Goal: Entertainment & Leisure: Consume media (video, audio)

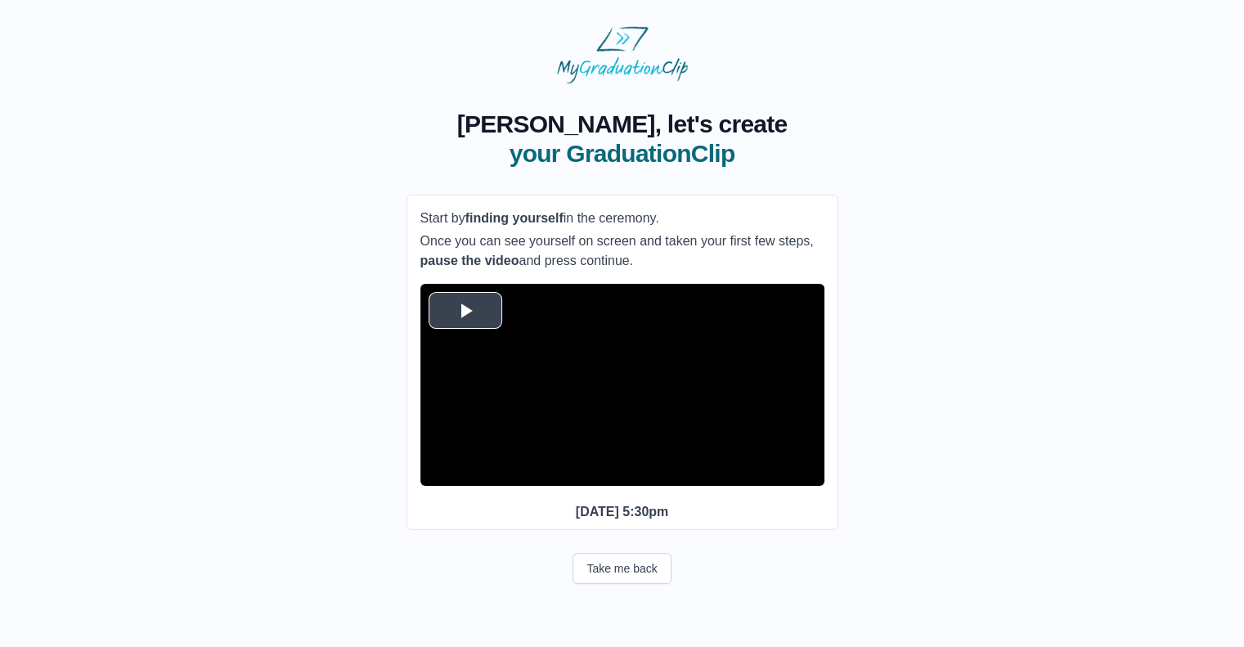
click at [466, 310] on span "Video Player" at bounding box center [466, 310] width 0 height 0
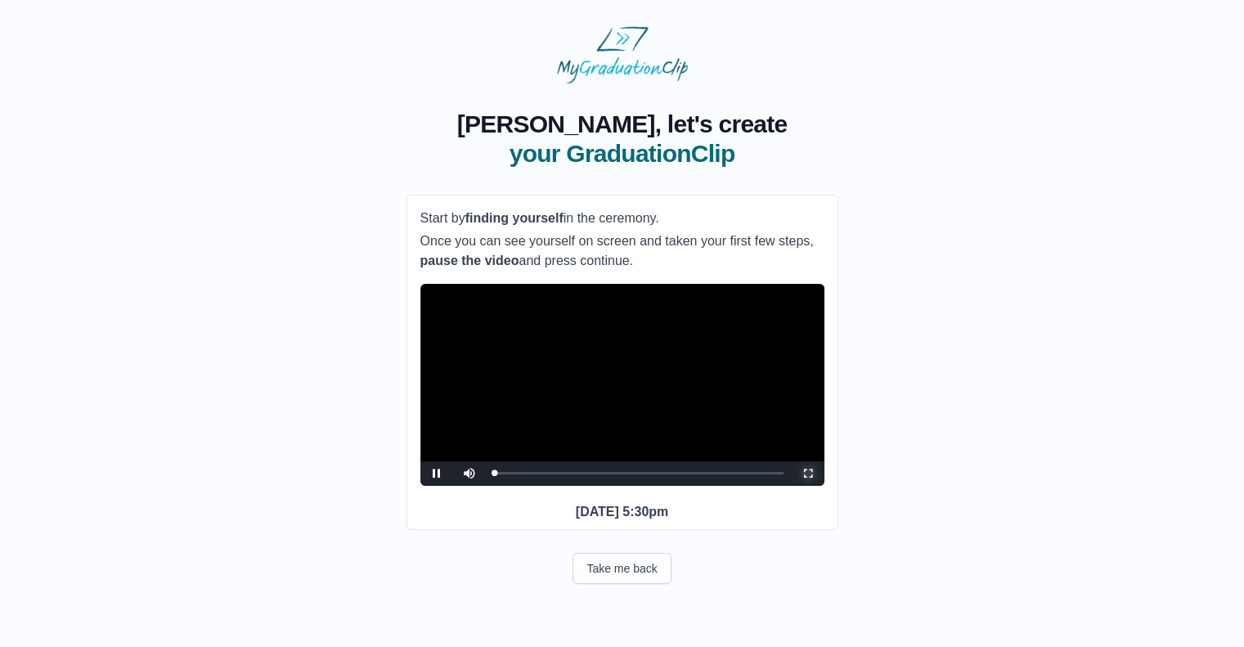
click at [808, 474] on span "Video Player" at bounding box center [808, 474] width 0 height 0
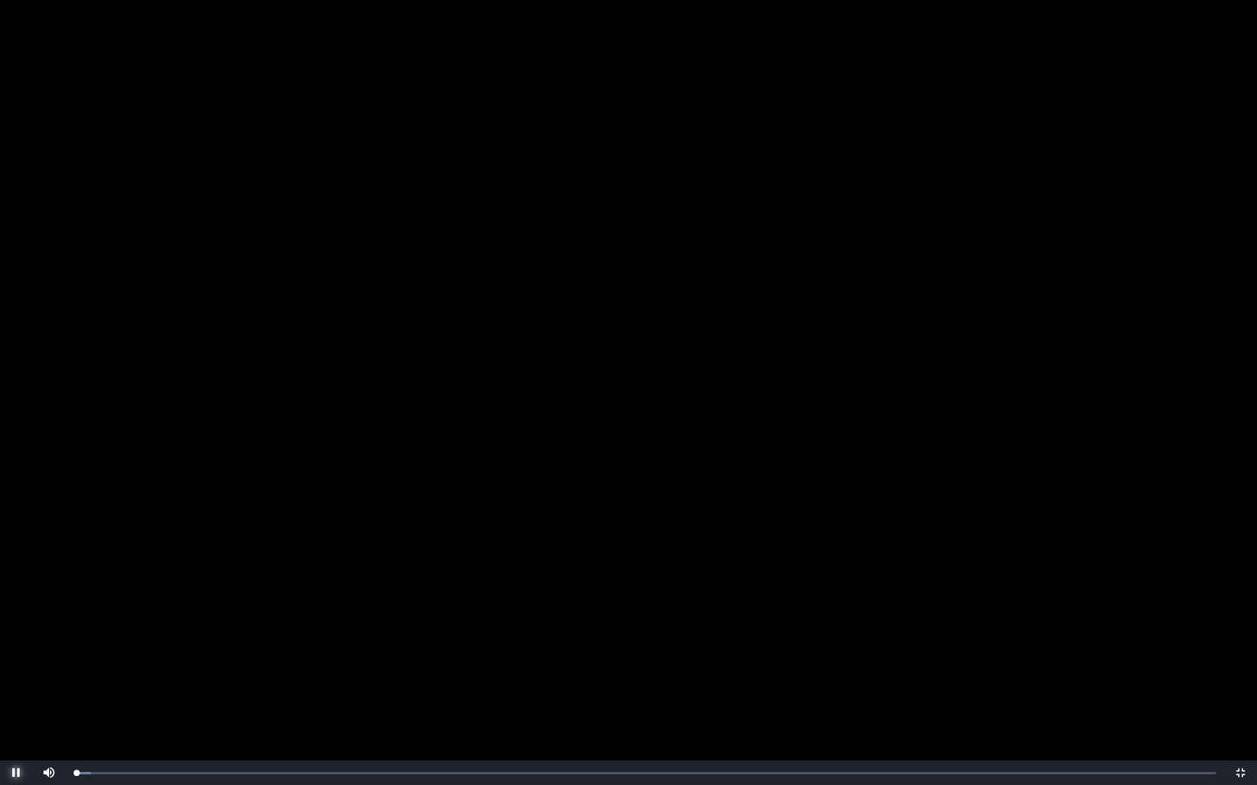
click at [16, 646] on span "Video Player" at bounding box center [16, 773] width 0 height 0
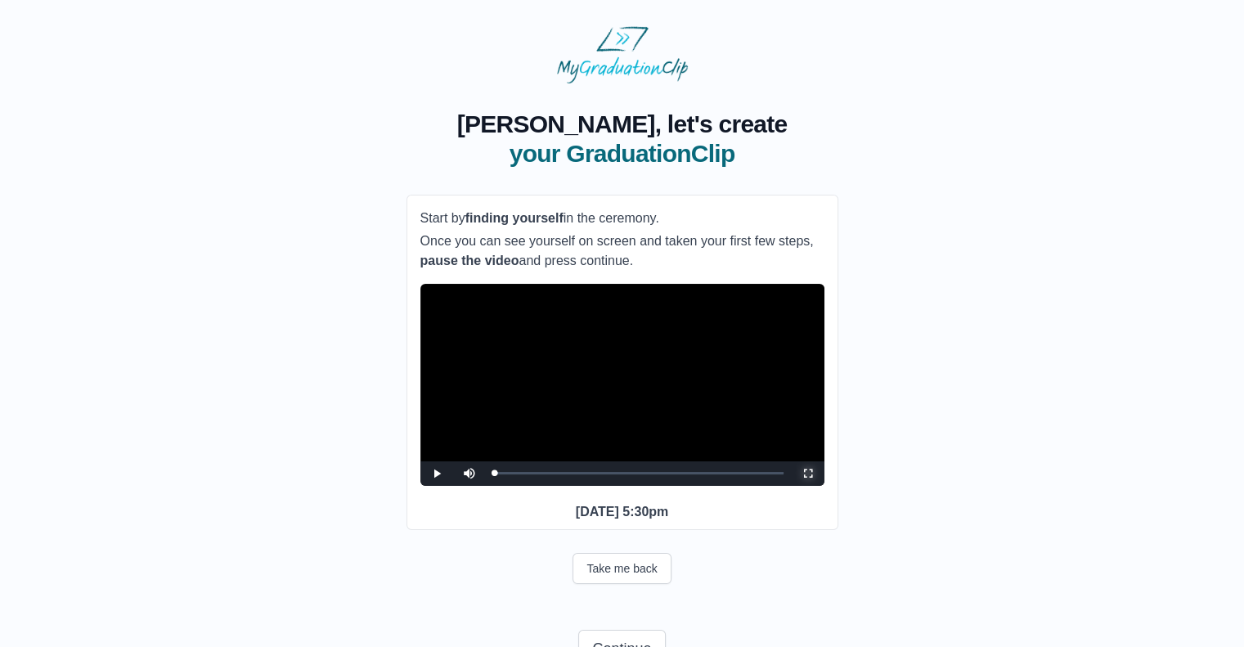
click at [808, 474] on span "Video Player" at bounding box center [808, 474] width 0 height 0
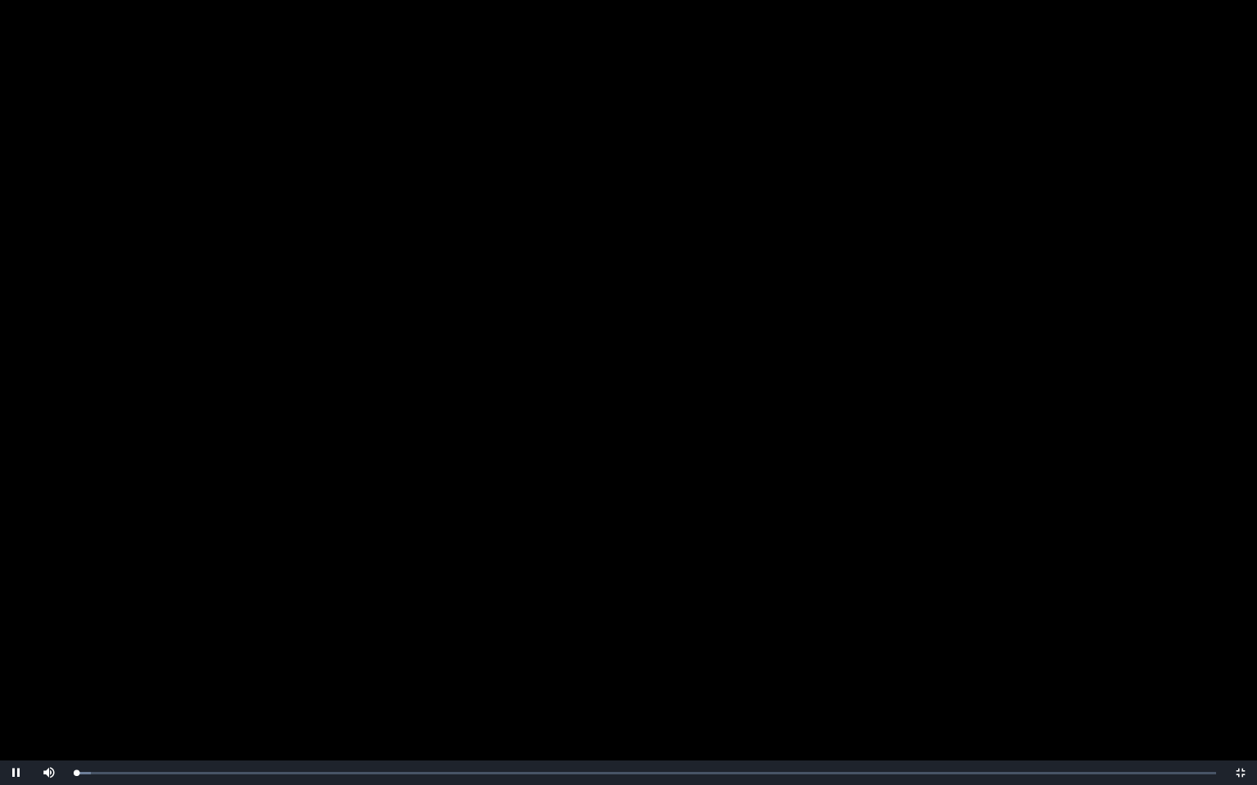
click at [763, 511] on video "Video Player" at bounding box center [628, 392] width 1257 height 785
click at [49, 646] on span "Video Player" at bounding box center [49, 761] width 0 height 0
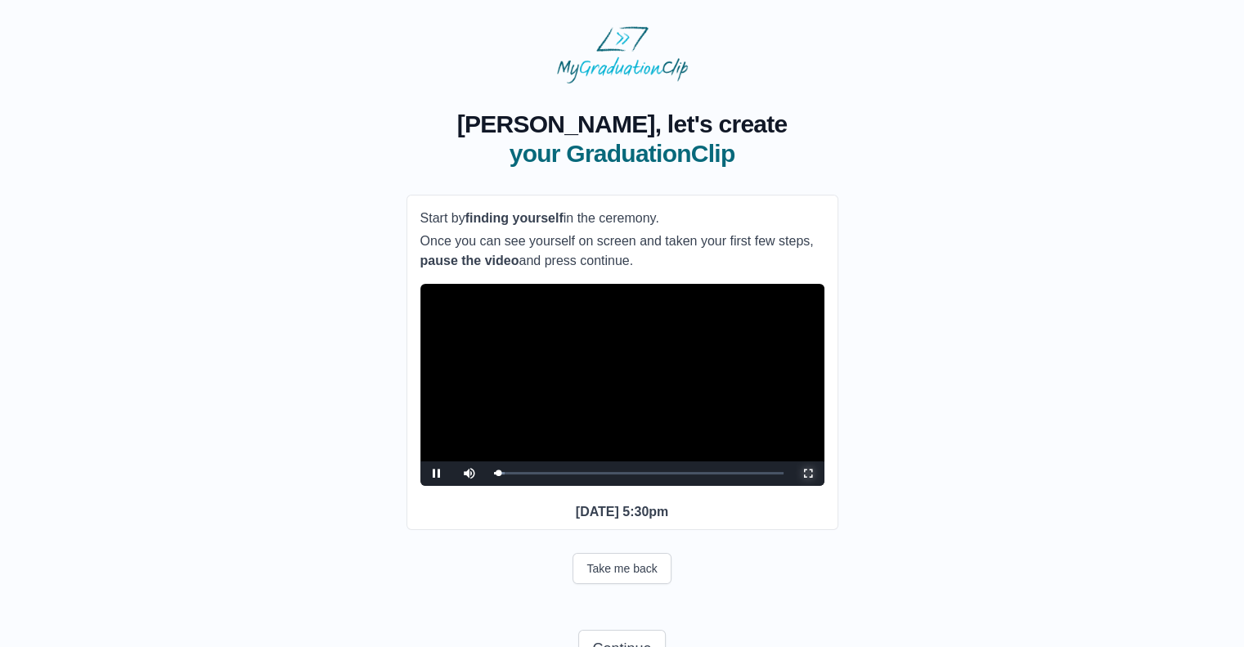
click at [808, 474] on span "Video Player" at bounding box center [808, 474] width 0 height 0
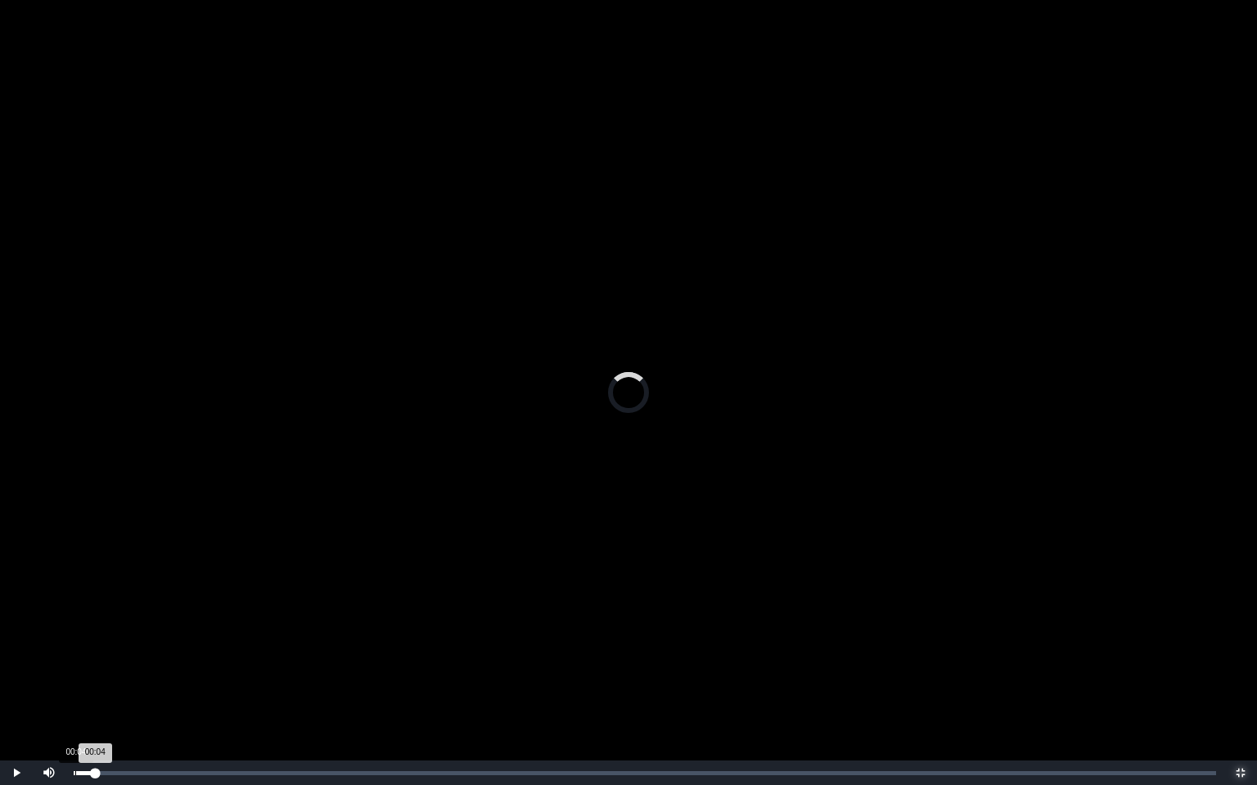
click at [75, 646] on div "Loaded : 0% 00:04 00:04 Progress : 0%" at bounding box center [645, 774] width 1142 height 4
click at [16, 646] on span "Video Player" at bounding box center [16, 773] width 0 height 0
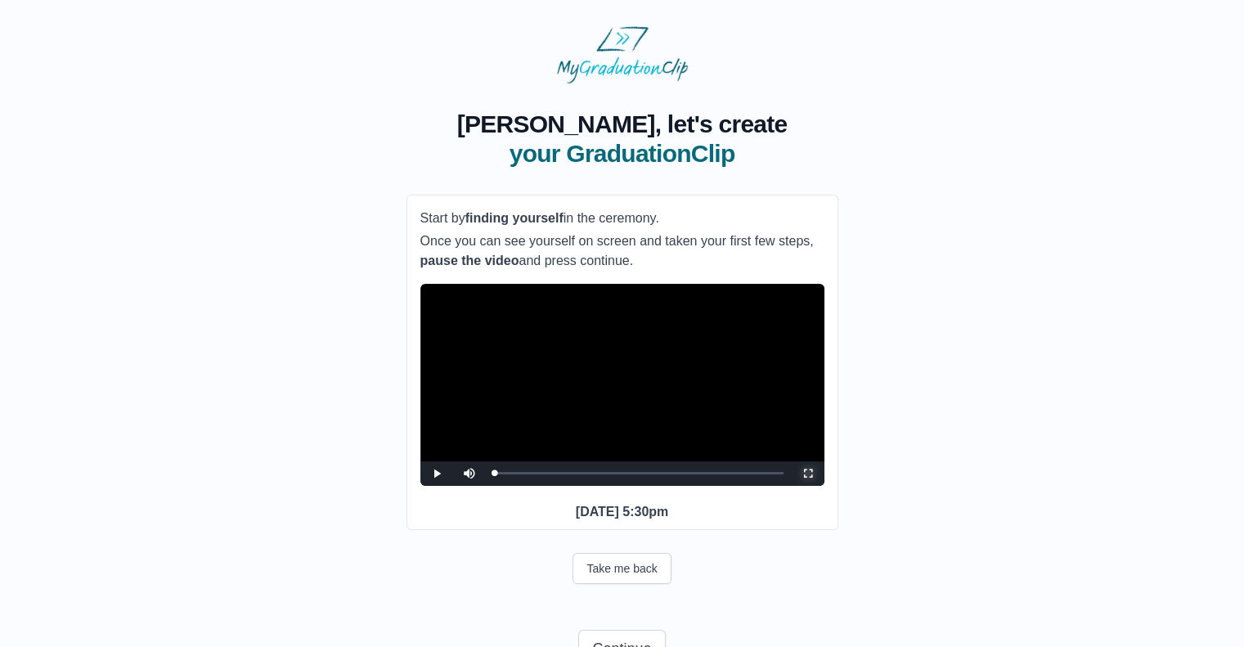
drag, startPoint x: 805, startPoint y: 499, endPoint x: 805, endPoint y: 597, distance: 98.2
click at [808, 474] on span "Video Player" at bounding box center [808, 474] width 0 height 0
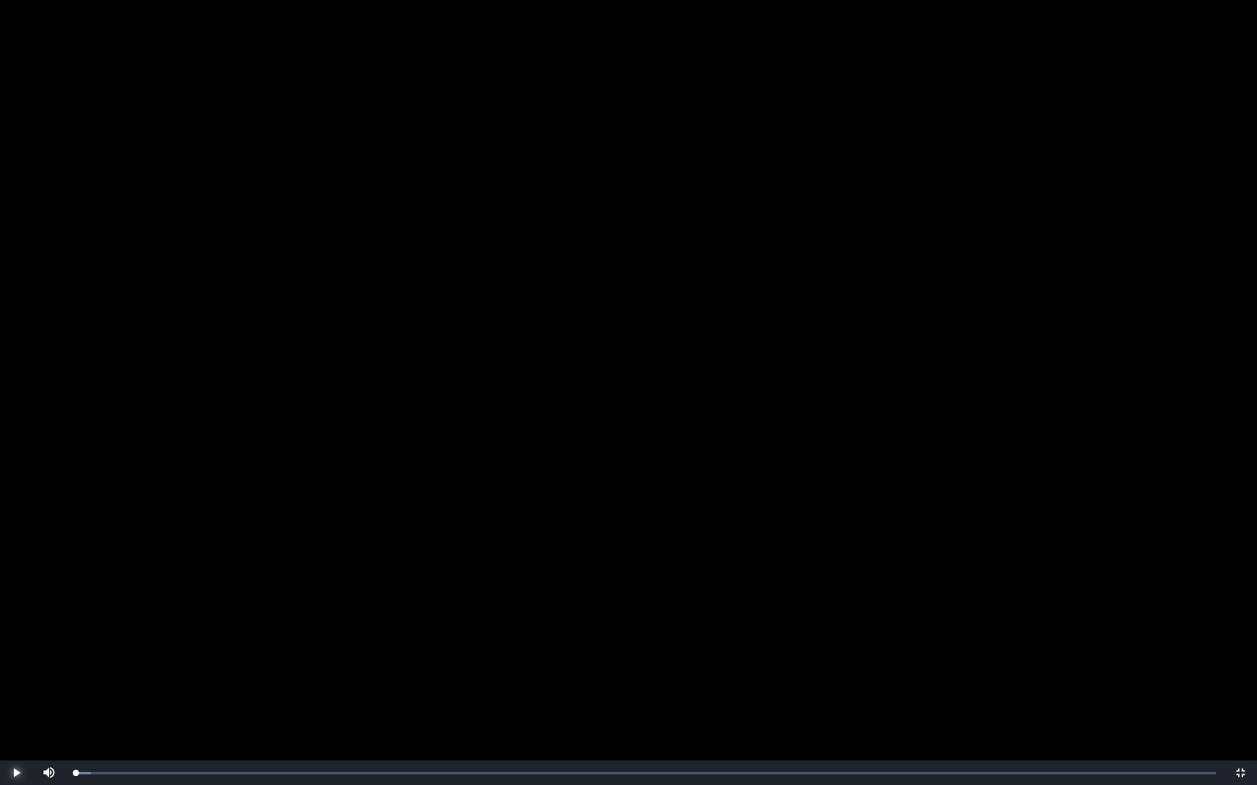
click at [16, 646] on span "Video Player" at bounding box center [16, 773] width 0 height 0
